Goal: Task Accomplishment & Management: Complete application form

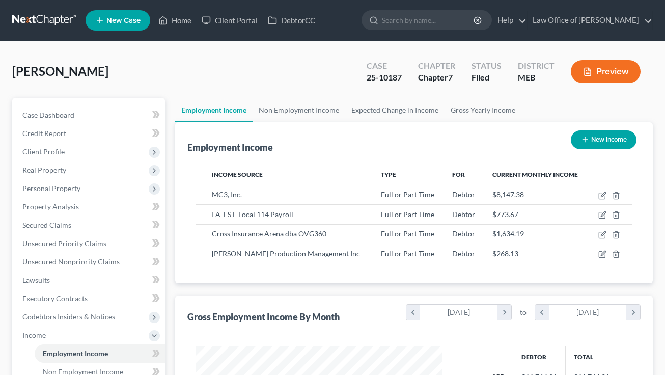
scroll to position [182, 267]
click at [46, 19] on link at bounding box center [44, 20] width 65 height 18
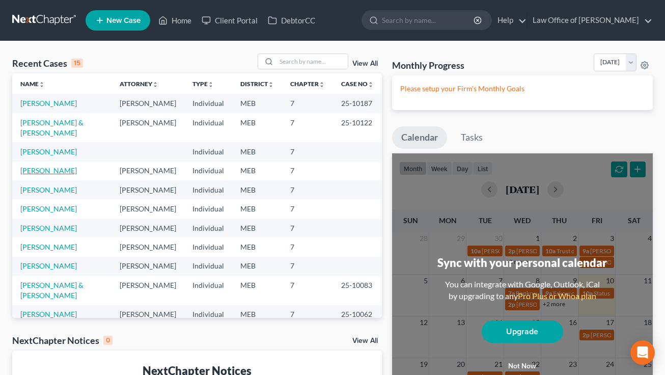
click at [67, 166] on link "Tompson, Hunter" at bounding box center [48, 170] width 57 height 9
select select "4"
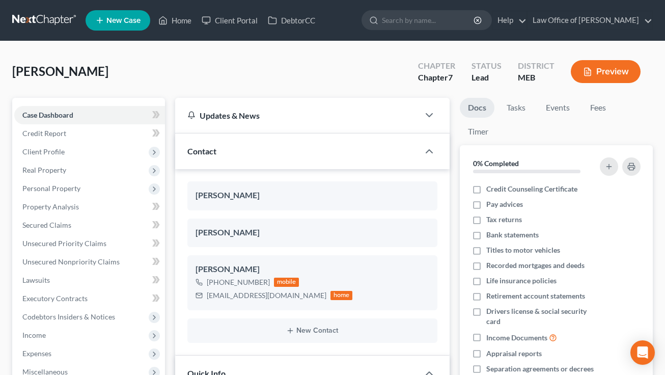
click at [615, 76] on button "Preview" at bounding box center [606, 71] width 70 height 23
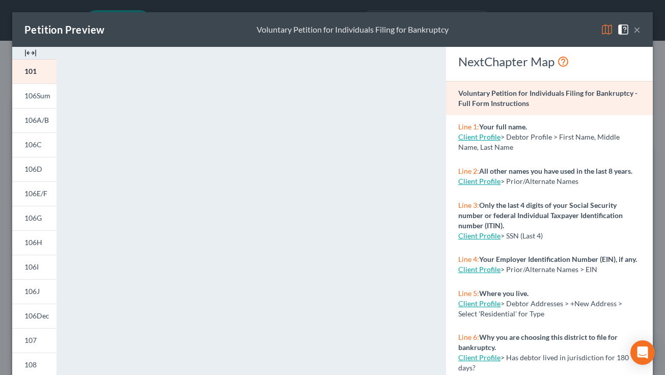
click at [638, 33] on button "×" at bounding box center [636, 29] width 7 height 12
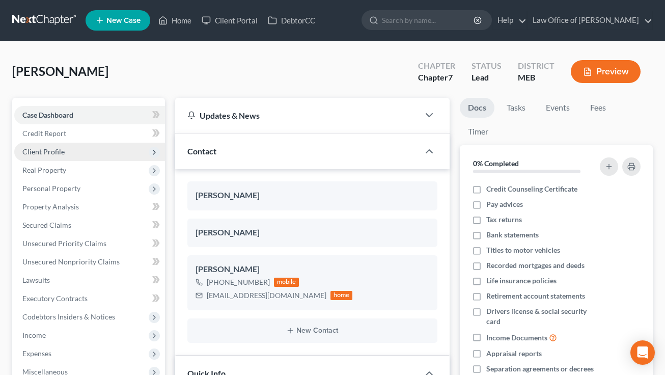
click at [58, 153] on span "Client Profile" at bounding box center [43, 151] width 42 height 9
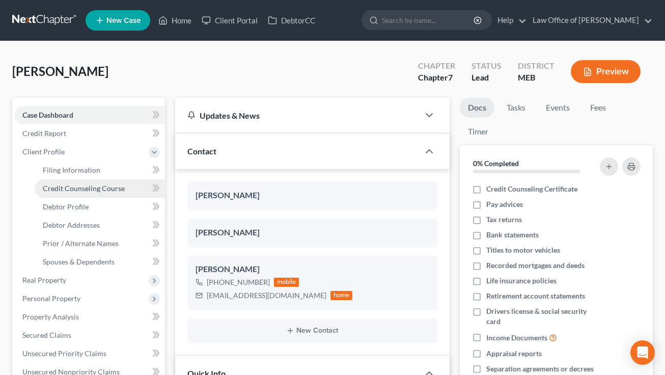
click at [66, 191] on span "Credit Counseling Course" at bounding box center [84, 188] width 82 height 9
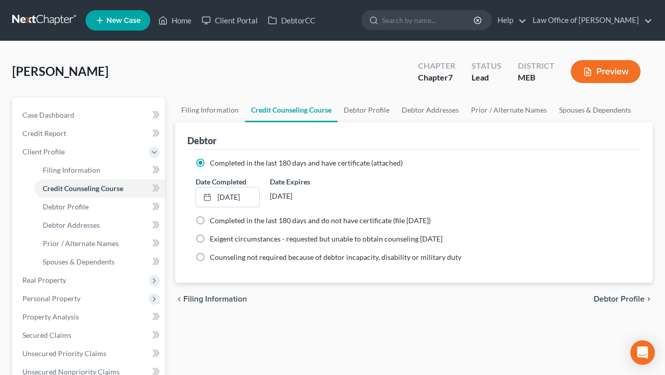
click at [610, 66] on button "Preview" at bounding box center [606, 71] width 70 height 23
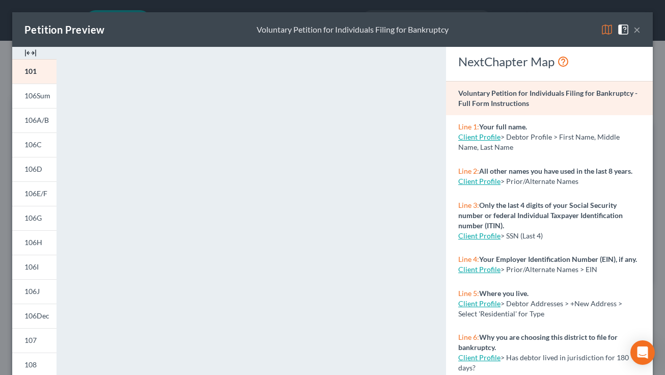
click at [608, 30] on img at bounding box center [607, 29] width 12 height 12
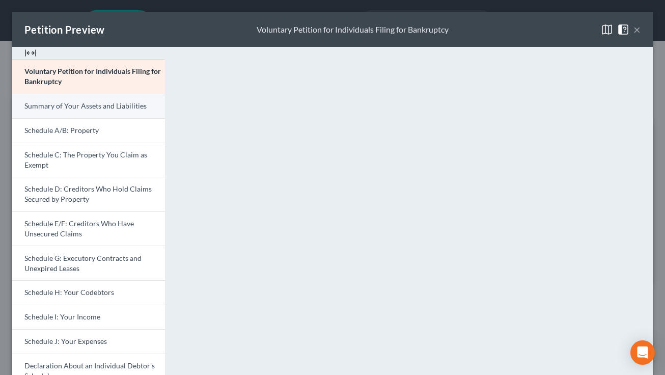
click at [110, 109] on span "Summary of Your Assets and Liabilities" at bounding box center [85, 105] width 122 height 9
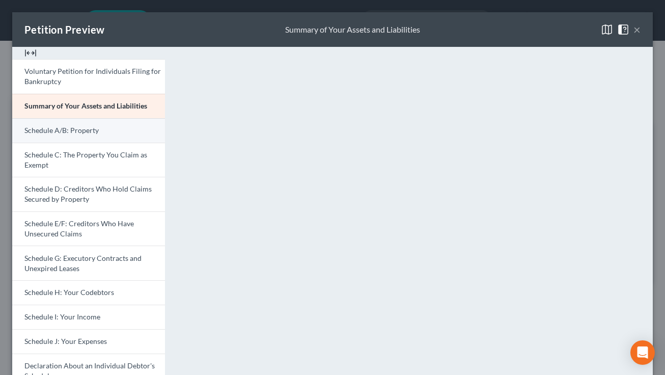
click at [60, 135] on link "Schedule A/B: Property" at bounding box center [88, 130] width 153 height 24
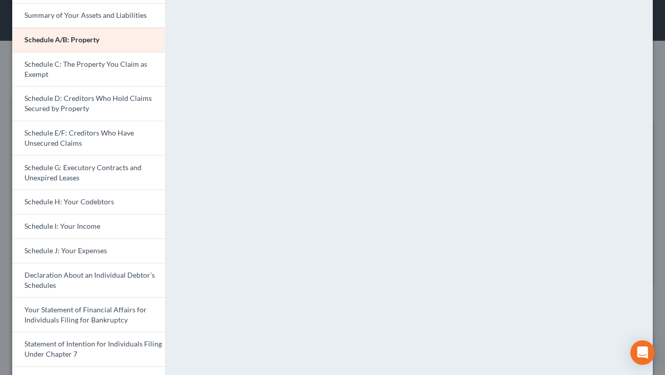
scroll to position [86, 0]
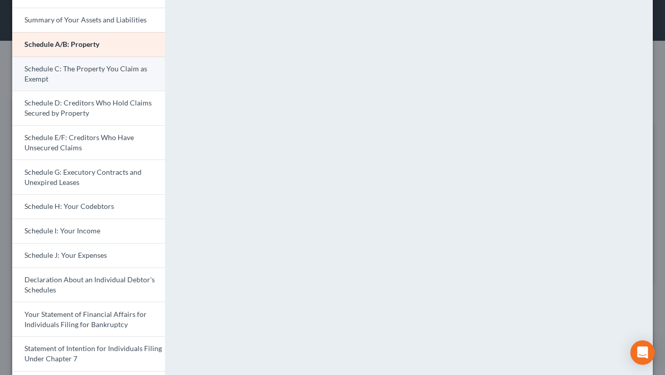
click at [128, 79] on link "Schedule C: The Property You Claim as Exempt" at bounding box center [88, 74] width 153 height 35
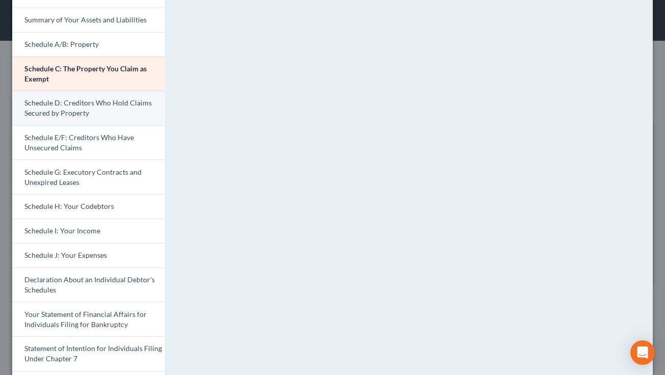
click at [123, 109] on link "Schedule D: Creditors Who Hold Claims Secured by Property" at bounding box center [88, 108] width 153 height 35
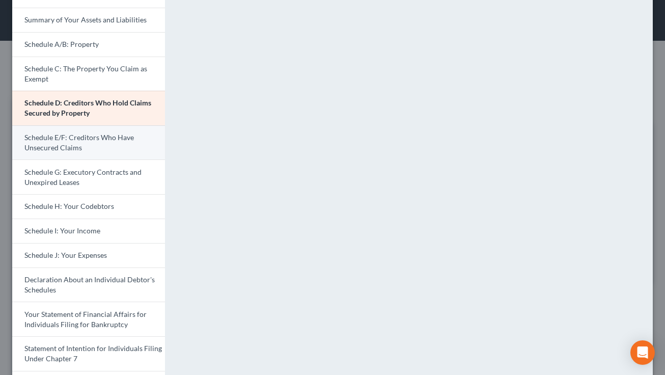
click at [97, 148] on link "Schedule E/F: Creditors Who Have Unsecured Claims" at bounding box center [88, 142] width 153 height 35
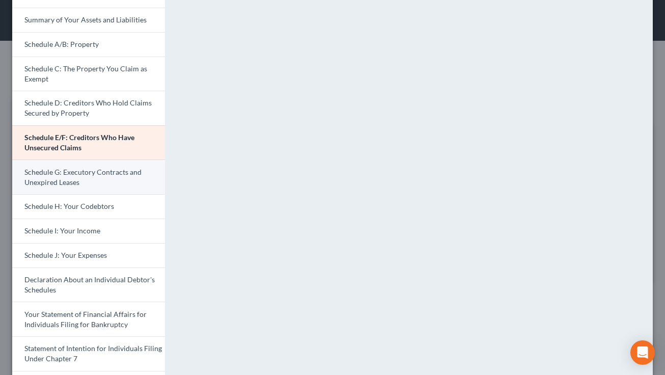
click at [115, 178] on link "Schedule G: Executory Contracts and Unexpired Leases" at bounding box center [88, 176] width 153 height 35
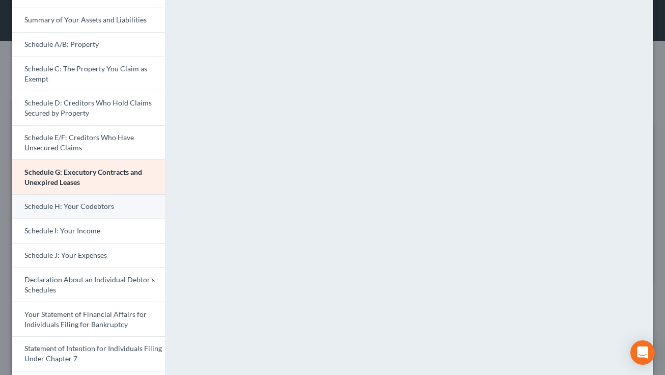
click at [115, 203] on link "Schedule H: Your Codebtors" at bounding box center [88, 206] width 153 height 24
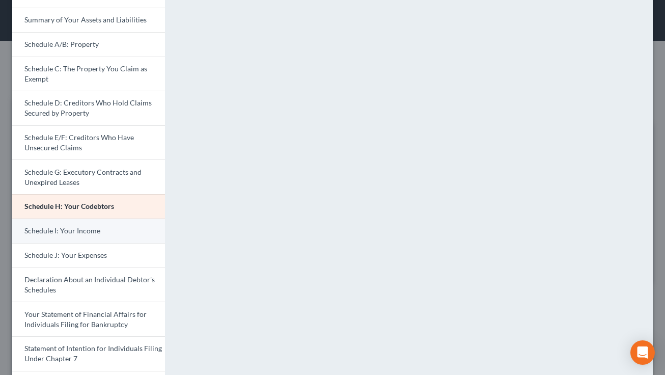
click at [89, 234] on span "Schedule I: Your Income" at bounding box center [62, 230] width 76 height 9
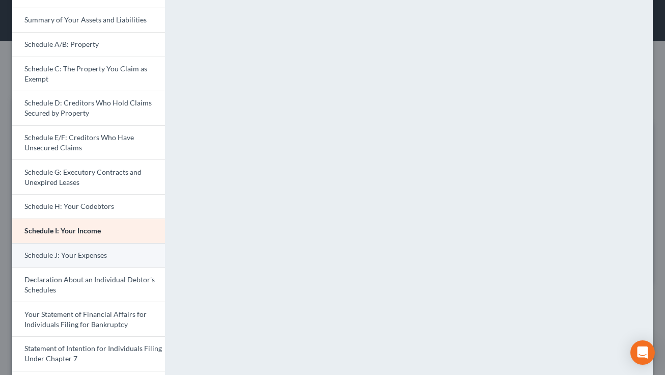
click at [94, 246] on link "Schedule J: Your Expenses" at bounding box center [88, 255] width 153 height 24
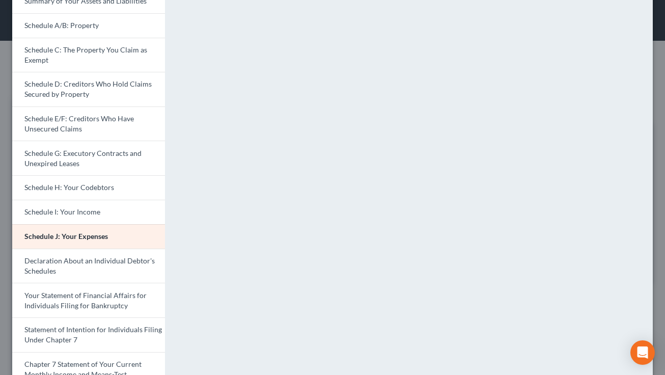
scroll to position [106, 0]
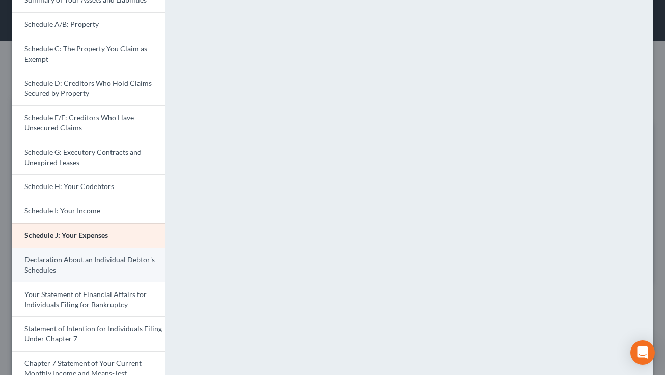
click at [117, 262] on span "Declaration About an Individual Debtor's Schedules" at bounding box center [89, 264] width 130 height 19
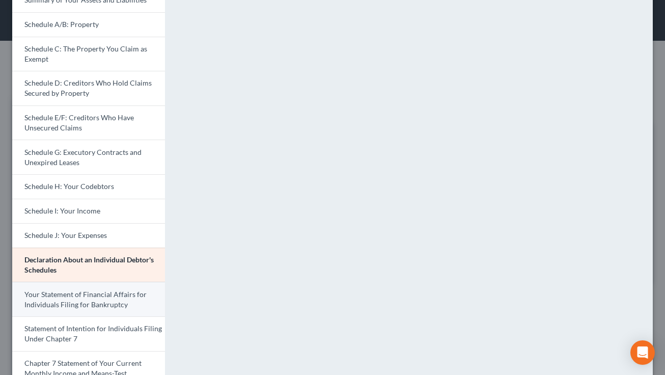
click at [113, 302] on span "Your Statement of Financial Affairs for Individuals Filing for Bankruptcy" at bounding box center [85, 299] width 122 height 19
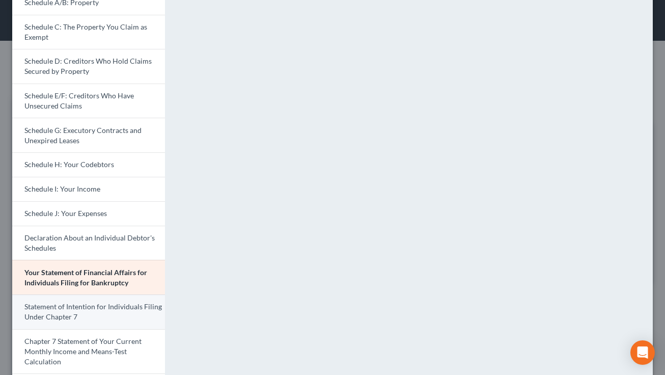
scroll to position [129, 0]
click at [121, 319] on link "Statement of Intention for Individuals Filing Under Chapter 7" at bounding box center [88, 310] width 153 height 35
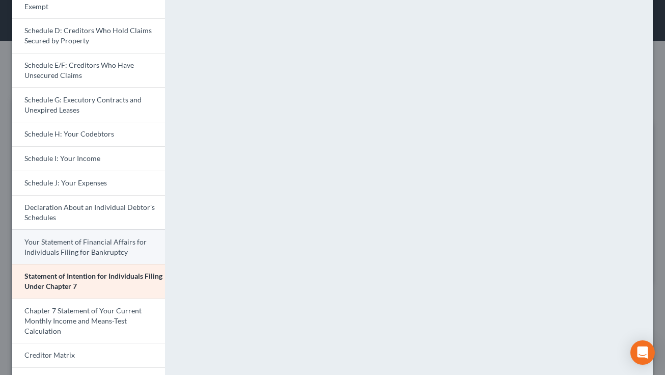
scroll to position [0, 0]
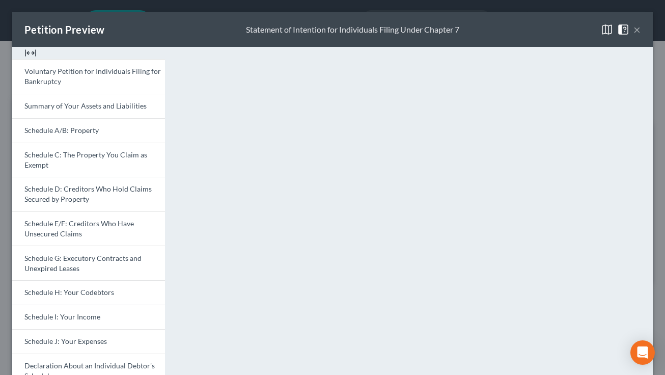
click at [639, 30] on button "×" at bounding box center [636, 29] width 7 height 12
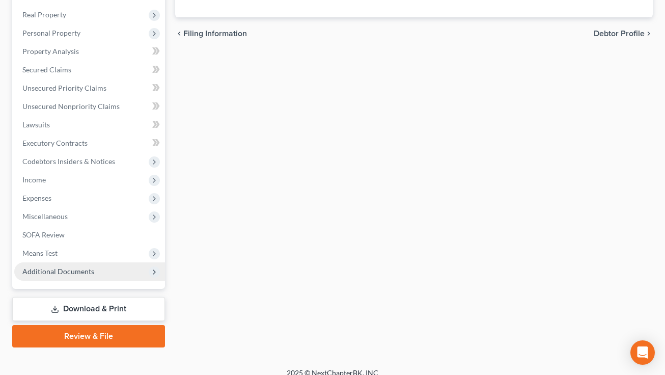
scroll to position [275, 0]
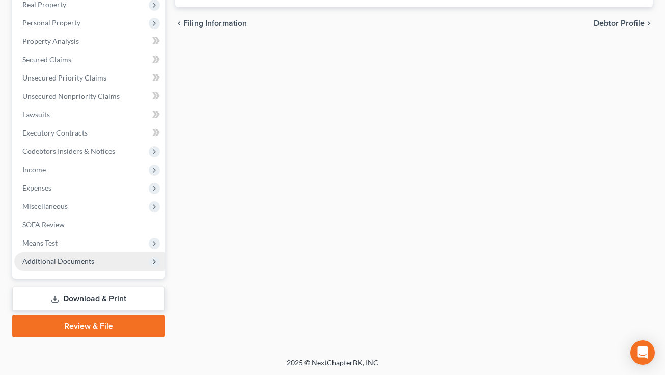
click at [65, 259] on span "Additional Documents" at bounding box center [58, 261] width 72 height 9
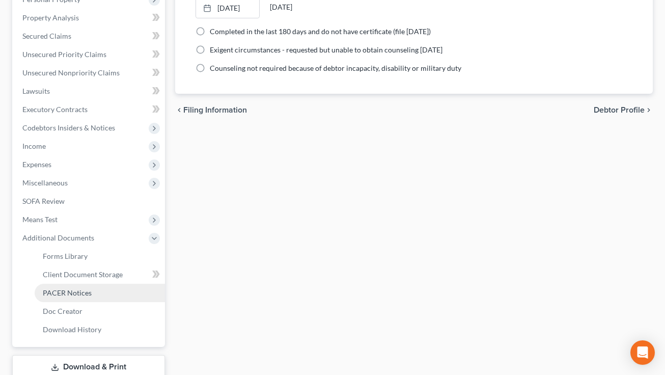
scroll to position [192, 0]
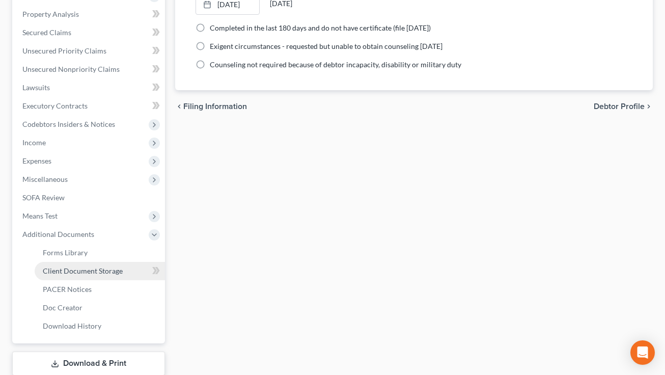
click at [87, 271] on span "Client Document Storage" at bounding box center [83, 270] width 80 height 9
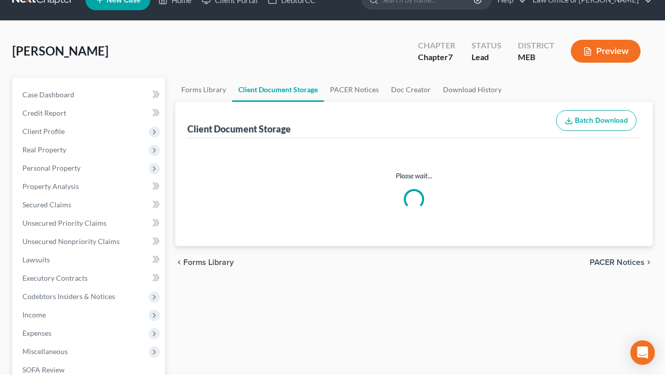
select select "0"
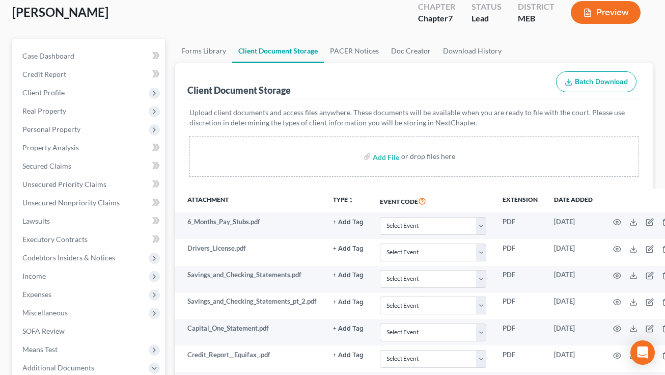
scroll to position [60, 0]
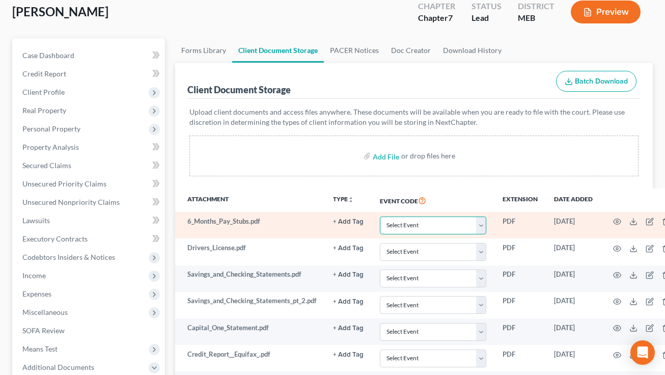
click at [390, 221] on select "Select Event Certificate of Credit Counseling" at bounding box center [433, 225] width 107 height 18
click at [380, 216] on select "Select Event Certificate of Credit Counseling" at bounding box center [433, 225] width 107 height 18
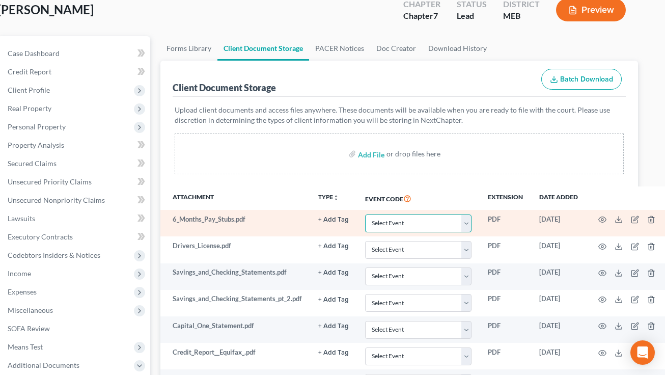
scroll to position [62, 20]
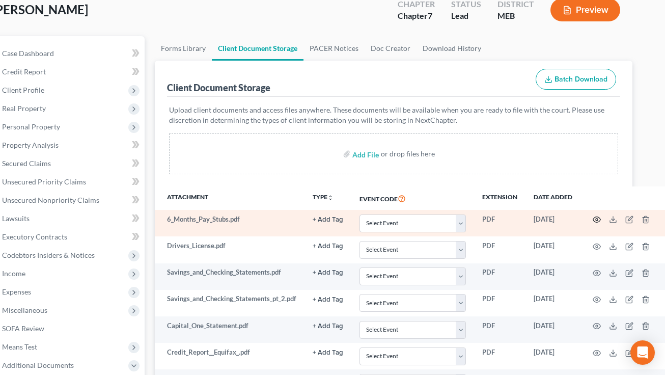
click at [596, 219] on circle "button" at bounding box center [597, 219] width 2 height 2
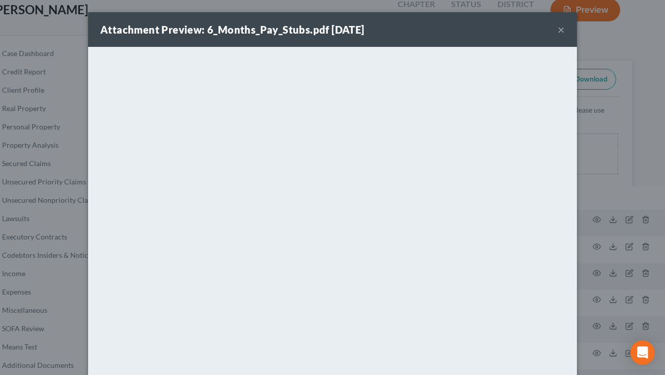
click at [650, 143] on div "Attachment Preview: 6_Months_Pay_Stubs.pdf 09/29/2025 × <object ng-attr-data='h…" at bounding box center [332, 187] width 665 height 375
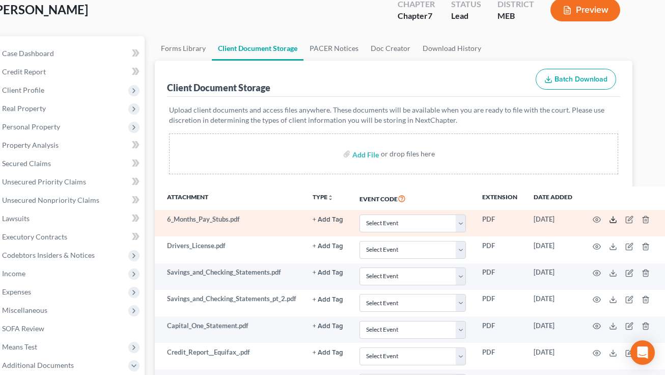
click at [613, 218] on line at bounding box center [613, 218] width 0 height 4
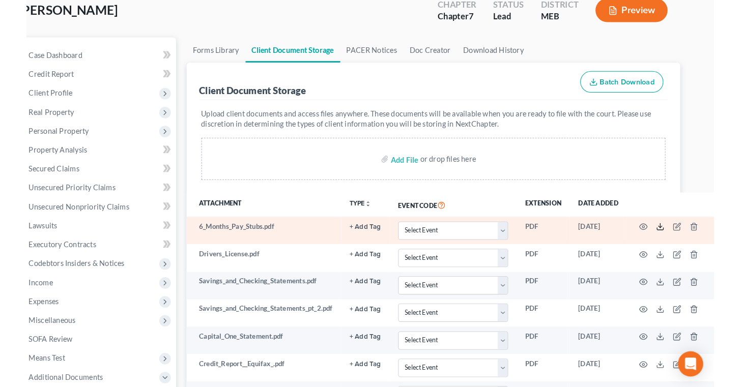
scroll to position [62, 0]
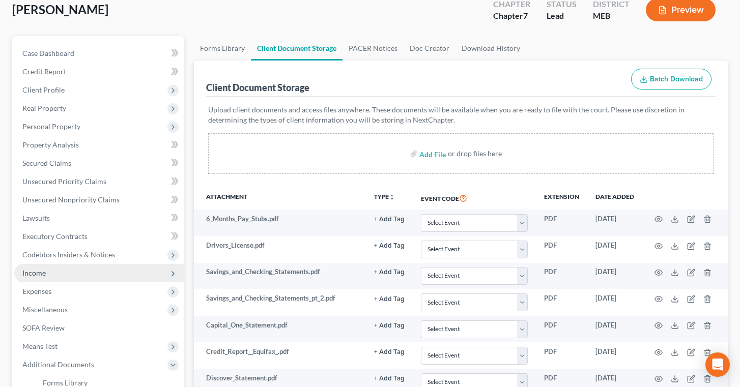
click at [55, 274] on span "Income" at bounding box center [99, 273] width 170 height 18
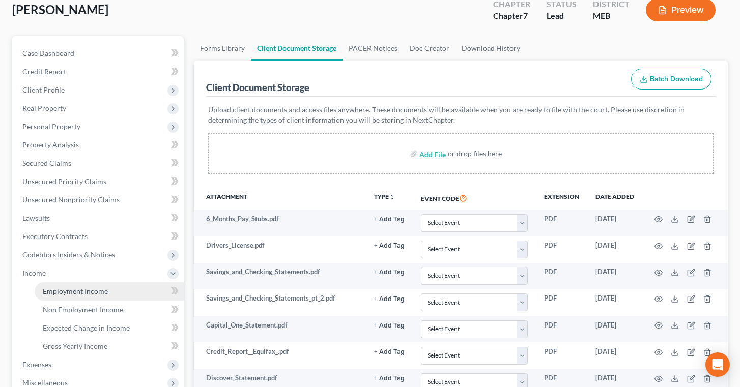
click at [60, 292] on span "Employment Income" at bounding box center [75, 291] width 65 height 9
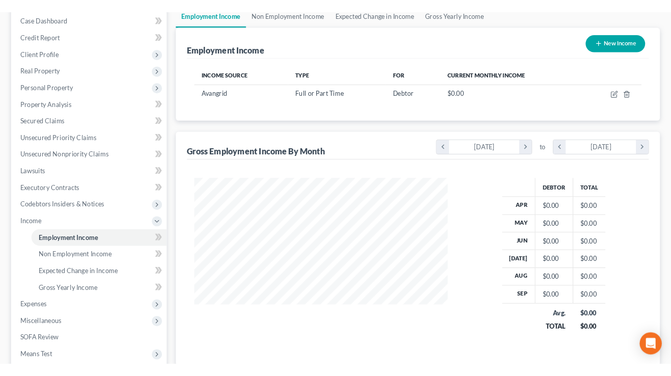
scroll to position [33, 0]
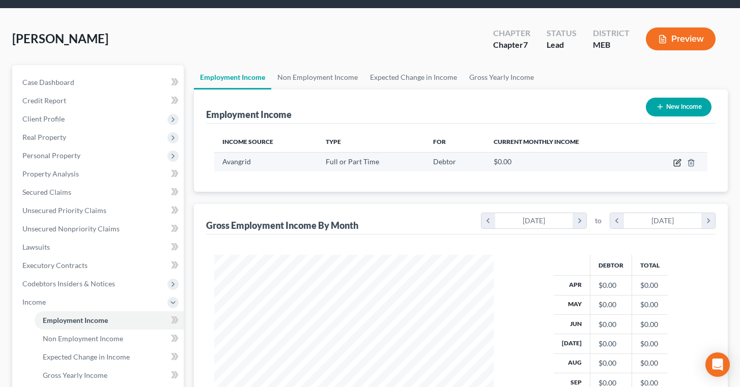
click at [664, 164] on icon "button" at bounding box center [678, 163] width 8 height 8
select select "0"
select select "6"
select select "3"
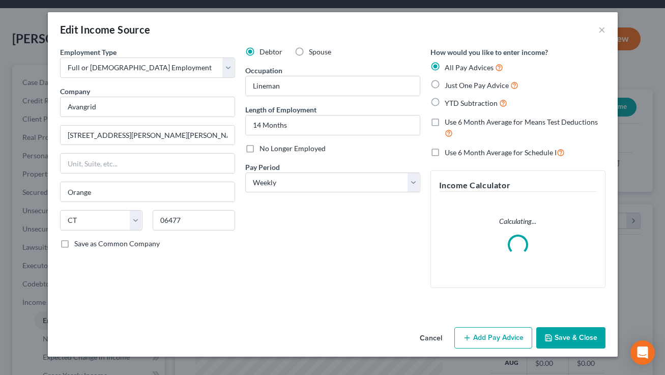
scroll to position [508905, 508821]
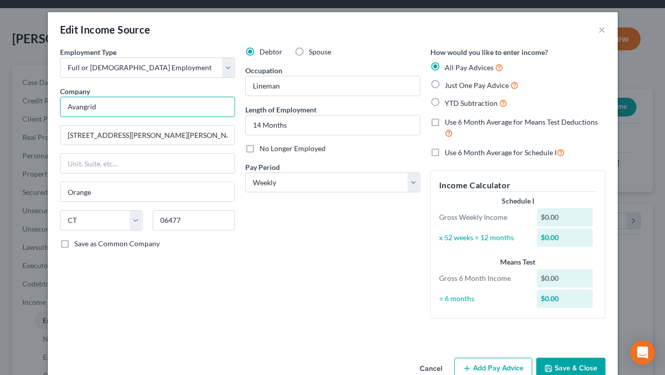
click at [96, 106] on input "Avangrid" at bounding box center [147, 107] width 175 height 20
type input "Avangrid"
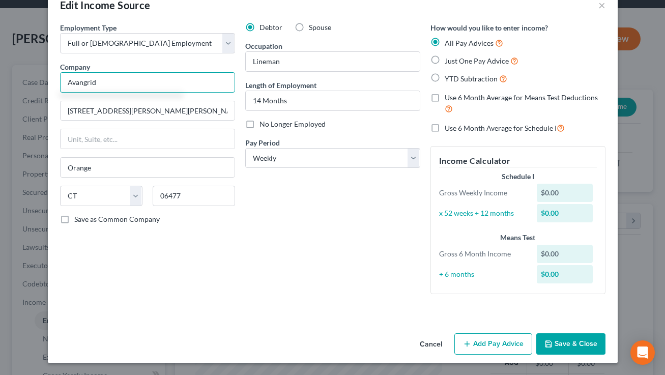
scroll to position [0, 0]
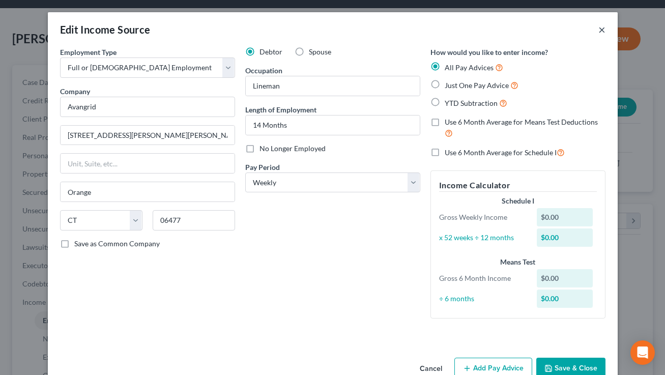
click at [602, 29] on button "×" at bounding box center [602, 29] width 7 height 12
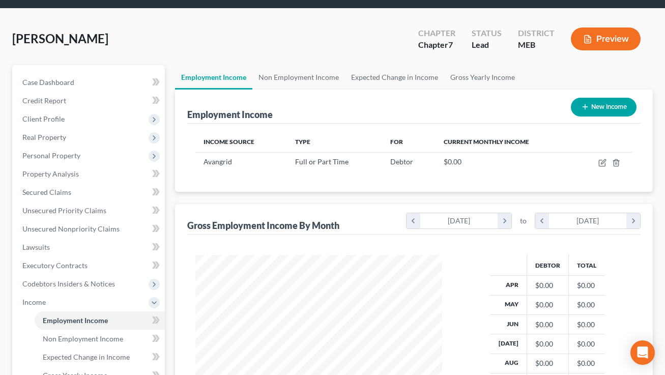
click at [596, 110] on button "New Income" at bounding box center [604, 107] width 66 height 19
select select "0"
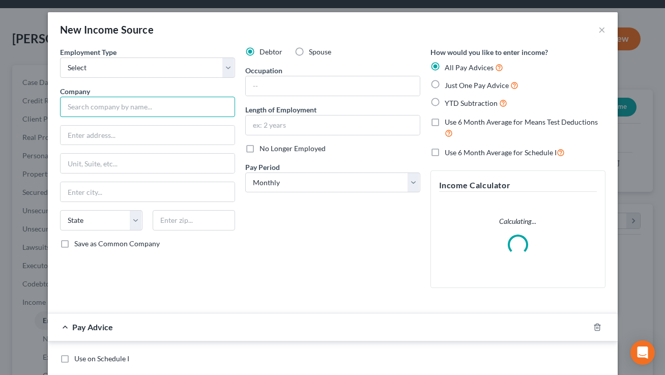
click at [148, 106] on input "text" at bounding box center [147, 107] width 175 height 20
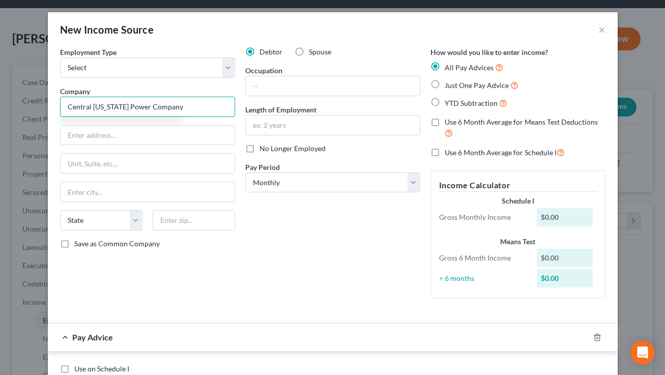
type input "Central Maine Power Company"
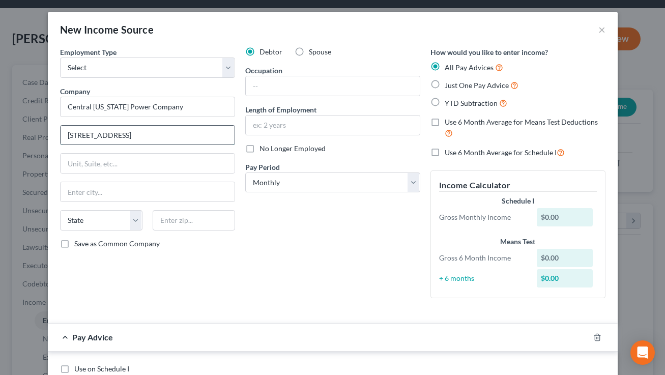
type input "83 Edison Drive"
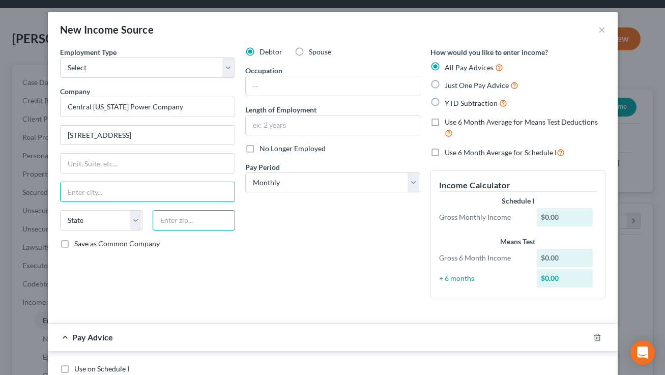
click at [176, 221] on input "text" at bounding box center [194, 220] width 82 height 20
type input "04336"
type input "Augusta"
select select "20"
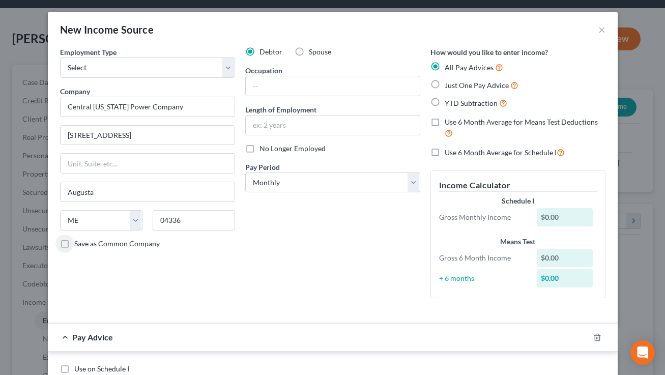
click at [74, 243] on label "Save as Common Company" at bounding box center [117, 244] width 86 height 10
click at [78, 243] on input "Save as Common Company" at bounding box center [81, 242] width 7 height 7
checkbox input "true"
click at [281, 84] on input "text" at bounding box center [333, 85] width 174 height 19
type input "Lineman"
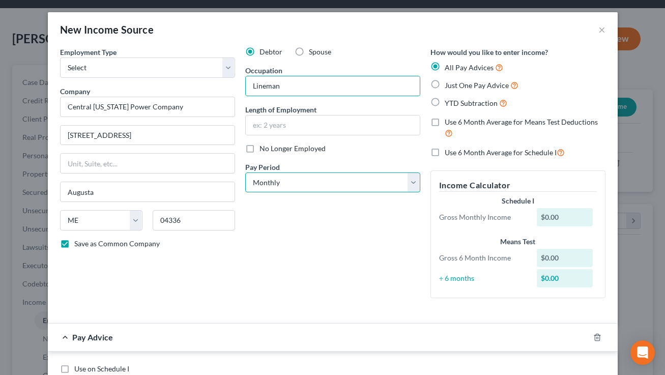
click at [309, 178] on select "Select Monthly Twice Monthly Every Other Week Weekly" at bounding box center [332, 183] width 175 height 20
click at [313, 190] on select "Select Monthly Twice Monthly Every Other Week Weekly" at bounding box center [332, 183] width 175 height 20
select select "3"
click at [245, 173] on select "Select Monthly Twice Monthly Every Other Week Weekly" at bounding box center [332, 183] width 175 height 20
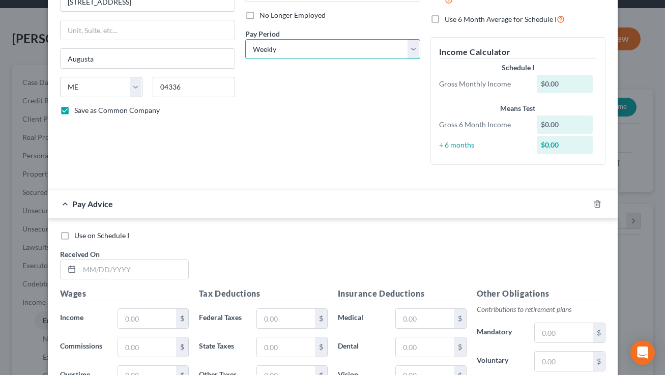
scroll to position [137, 0]
